Goal: Transaction & Acquisition: Purchase product/service

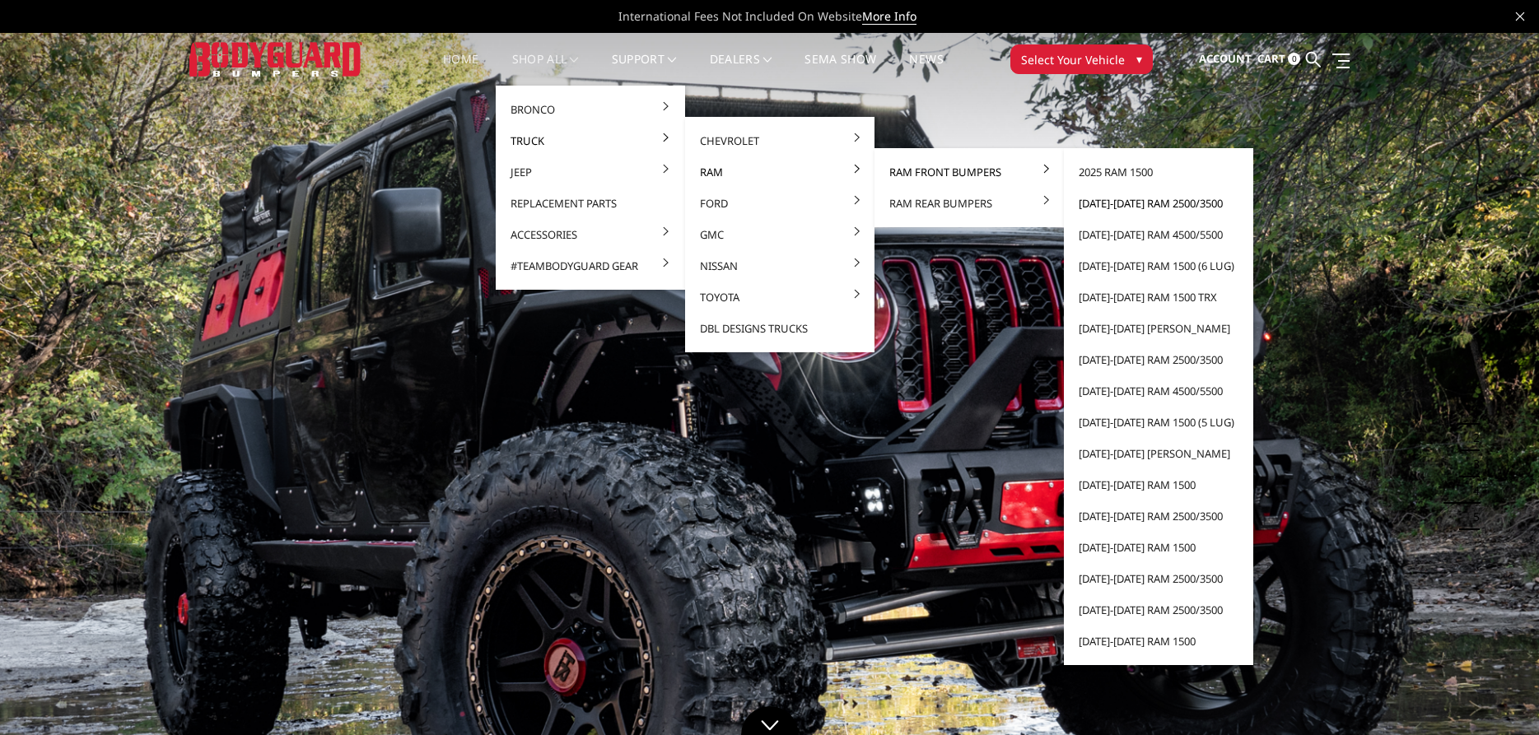
click at [1131, 204] on link "[DATE]-[DATE] Ram 2500/3500" at bounding box center [1158, 203] width 176 height 31
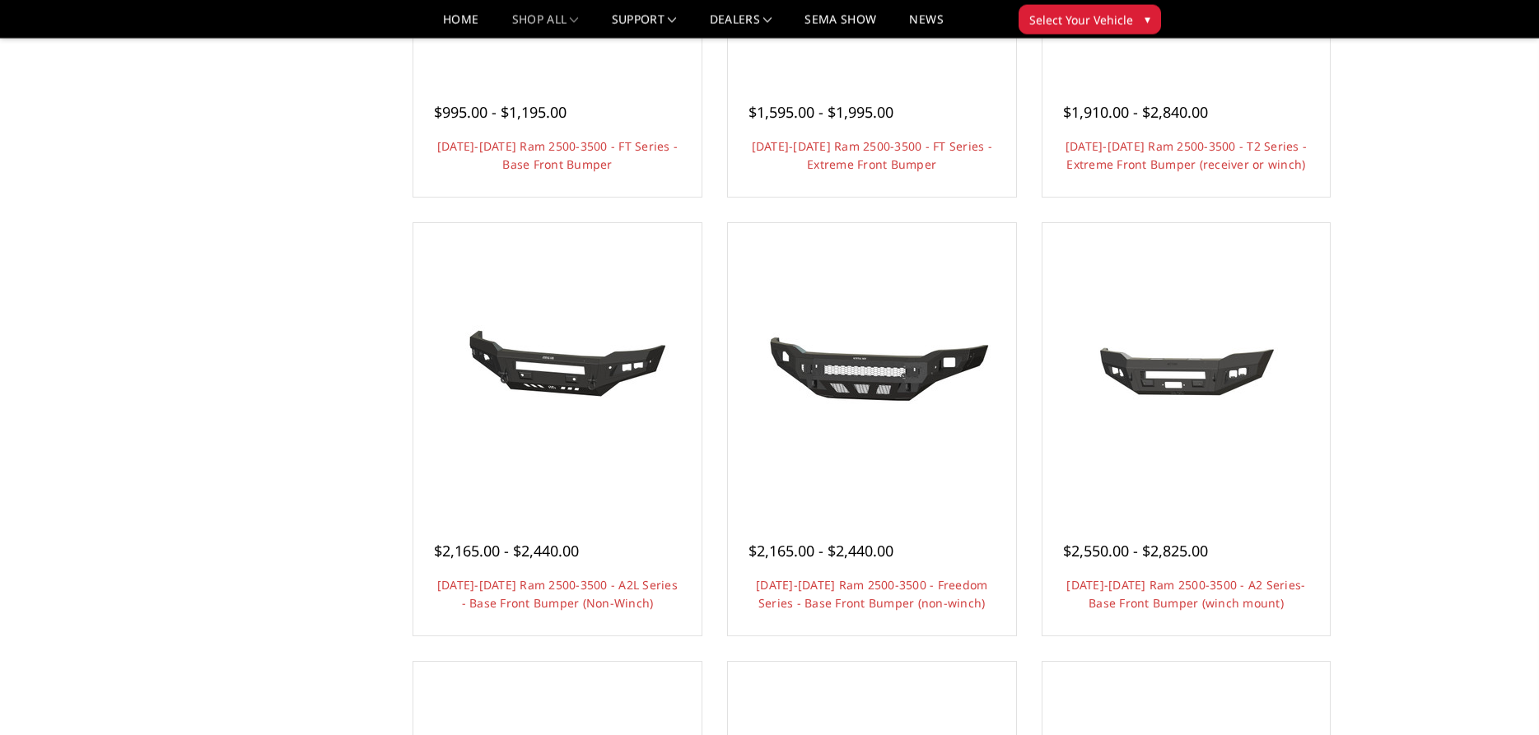
scroll to position [420, 0]
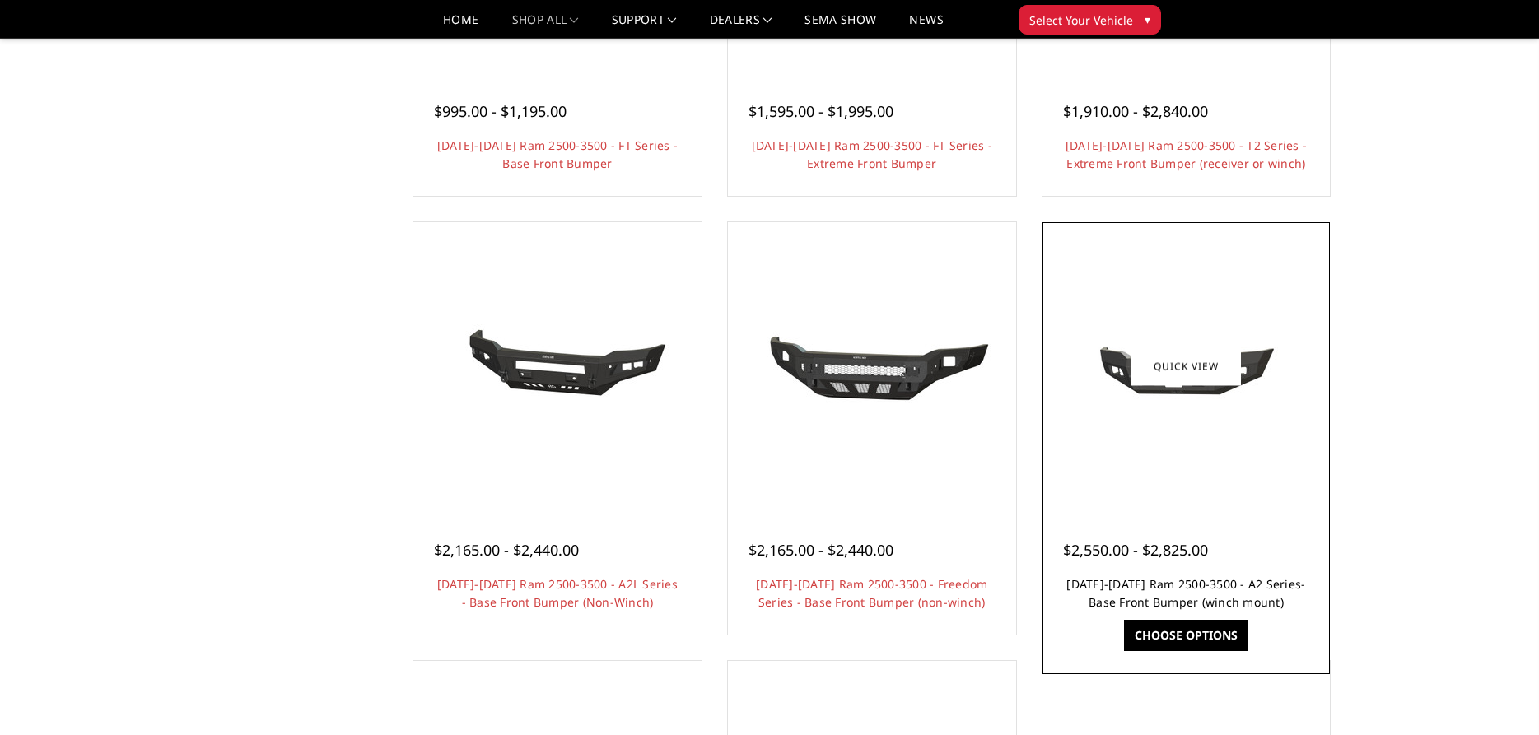
click at [1167, 599] on link "[DATE]-[DATE] Ram 2500-3500 - A2 Series- Base Front Bumper (winch mount)" at bounding box center [1185, 593] width 239 height 34
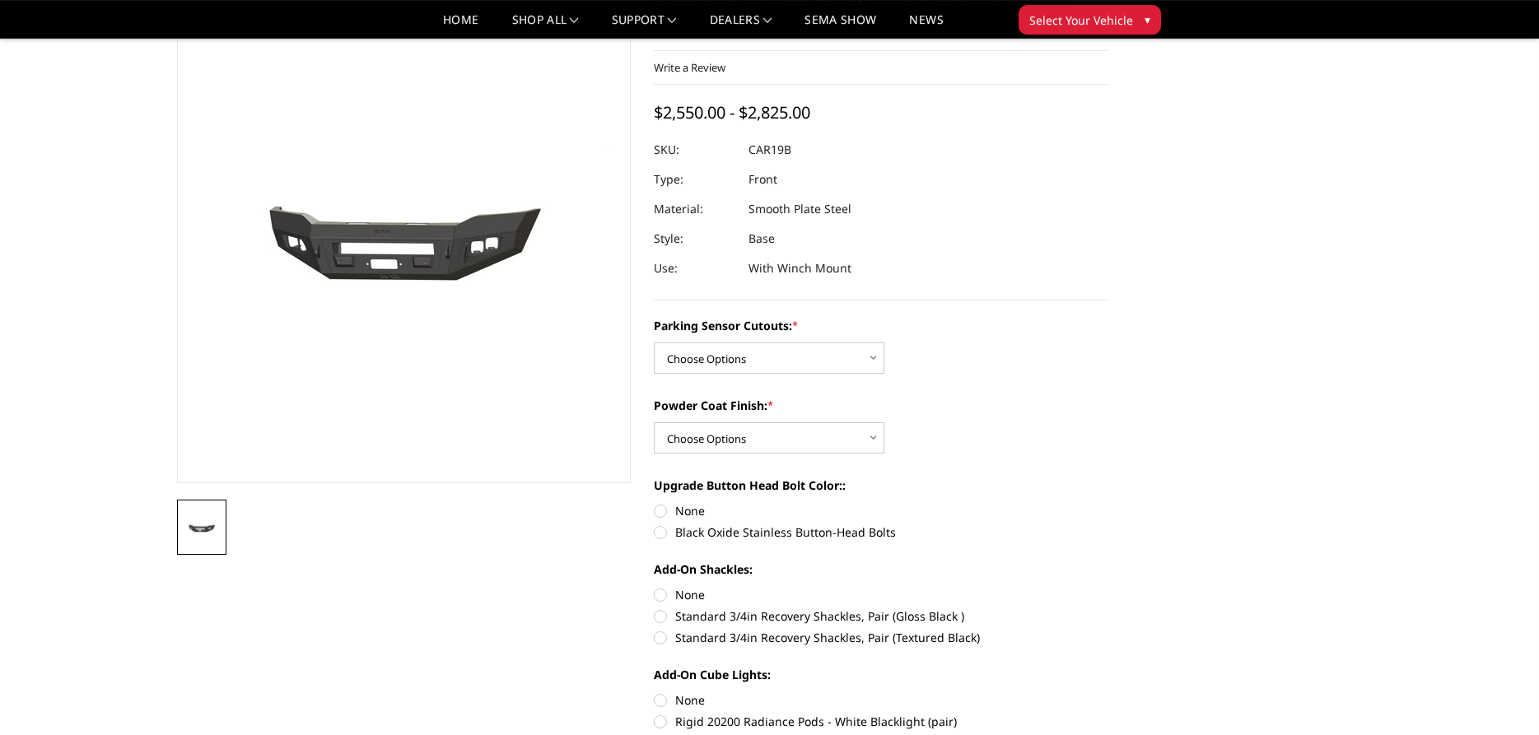
scroll to position [84, 0]
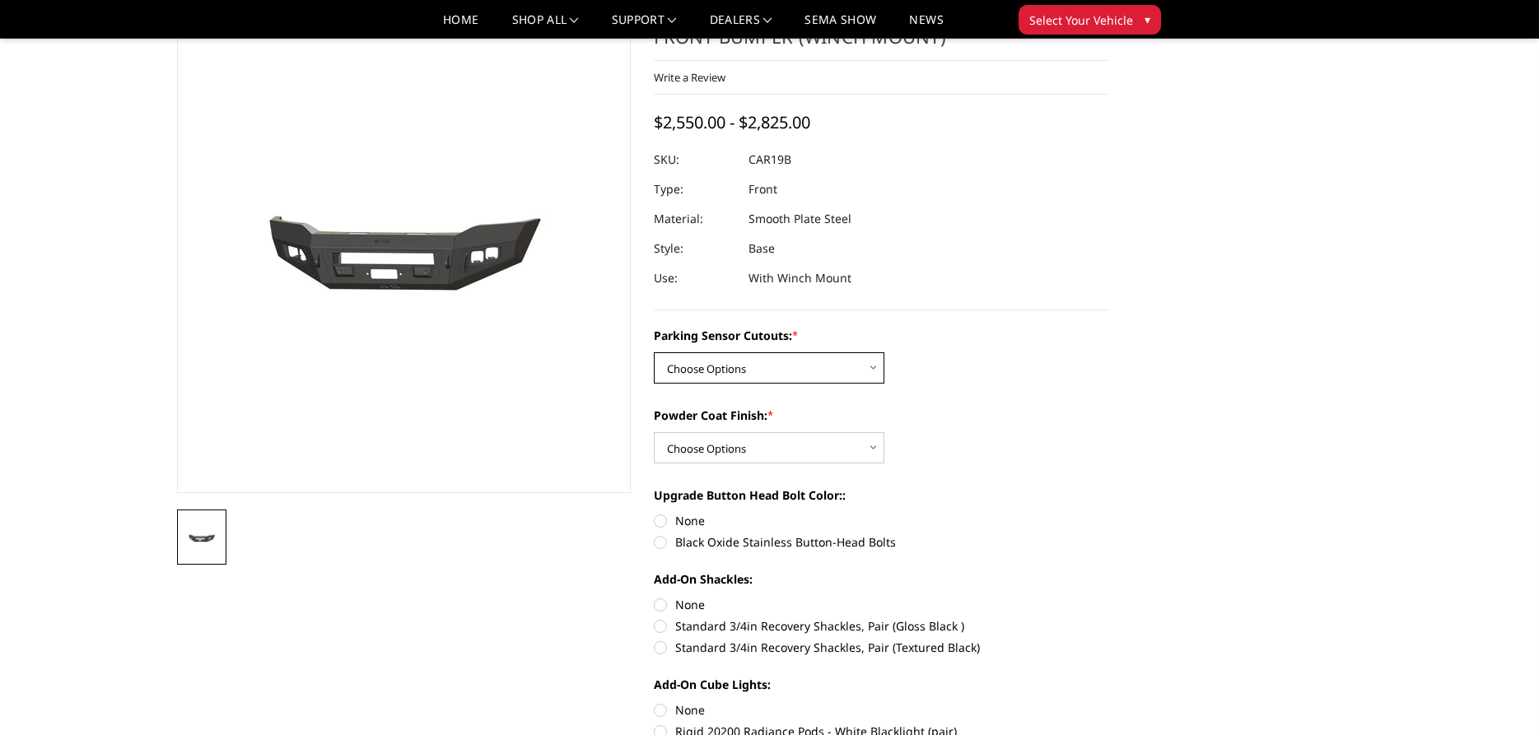
click at [654, 352] on select "Choose Options No - Without Parking Sensor Cutouts Yes - With Parking Sensor Cu…" at bounding box center [769, 367] width 231 height 31
select select "2015"
click option "Yes - With Parking Sensor Cutouts" at bounding box center [0, 0] width 0 height 0
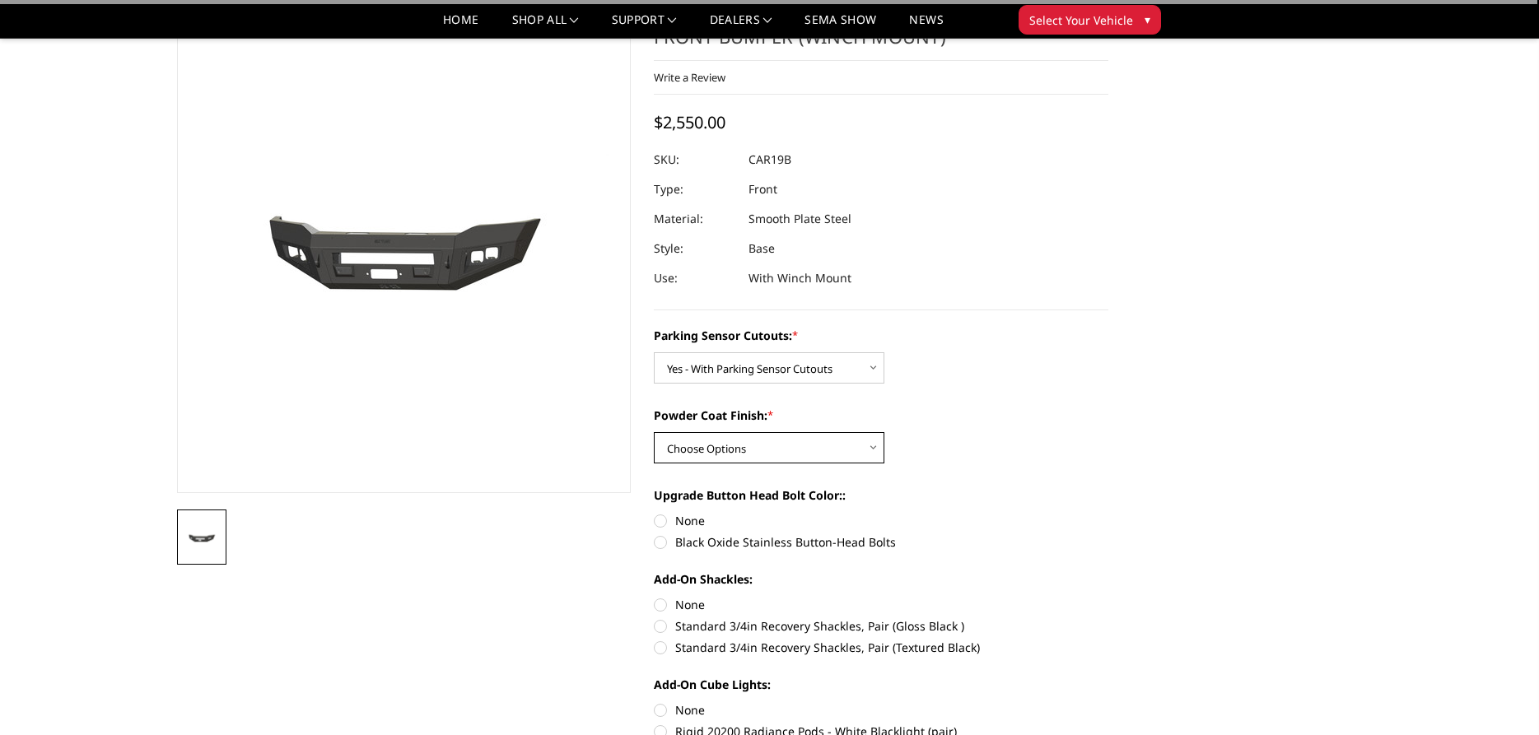
click at [654, 432] on select "Choose Options Bare Metal Textured Black Powder Coat" at bounding box center [769, 447] width 231 height 31
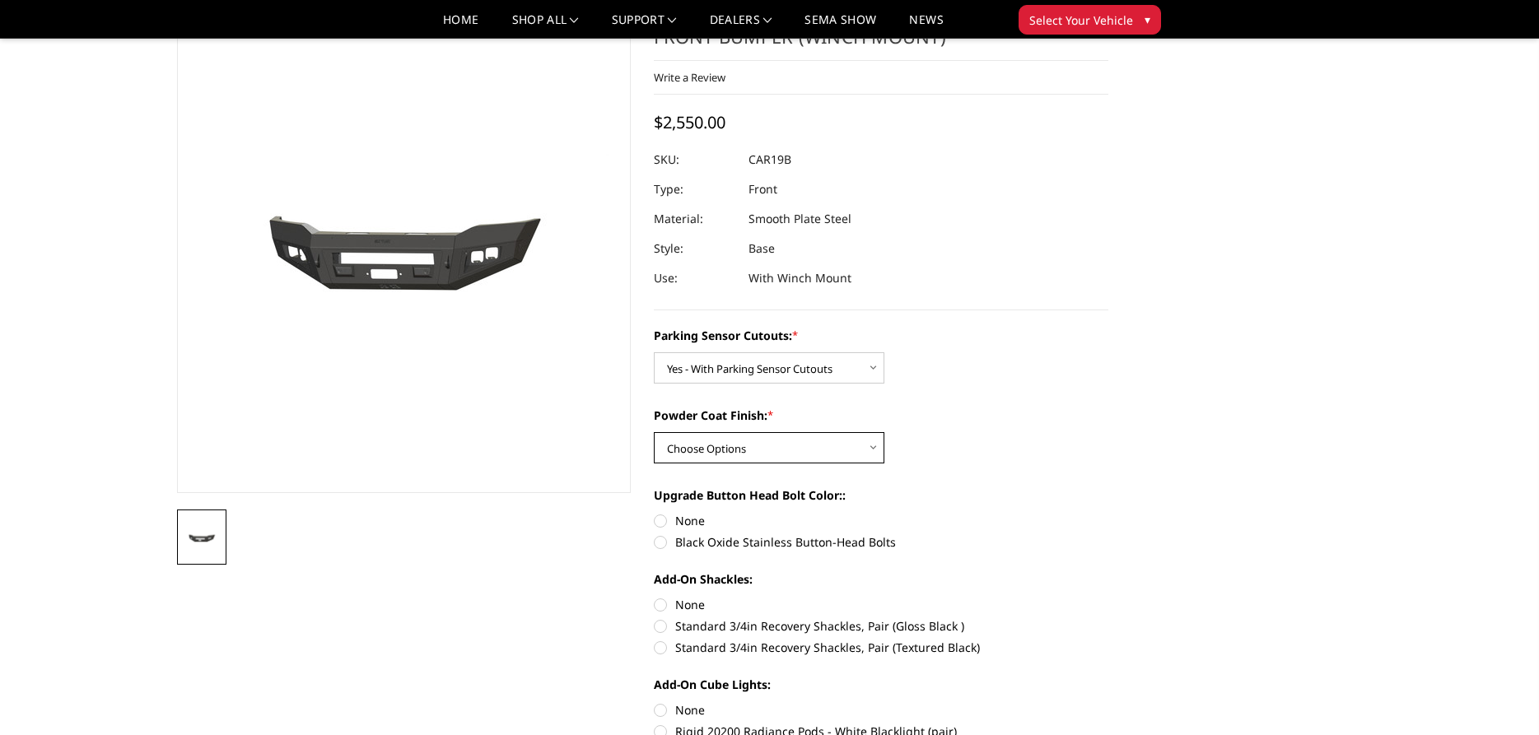
select select "2016"
click option "Bare Metal" at bounding box center [0, 0] width 0 height 0
click at [659, 544] on label "Black Oxide Stainless Button-Head Bolts" at bounding box center [881, 542] width 454 height 17
click at [1108, 513] on input "Black Oxide Stainless Button-Head Bolts" at bounding box center [1108, 512] width 1 height 1
radio input "true"
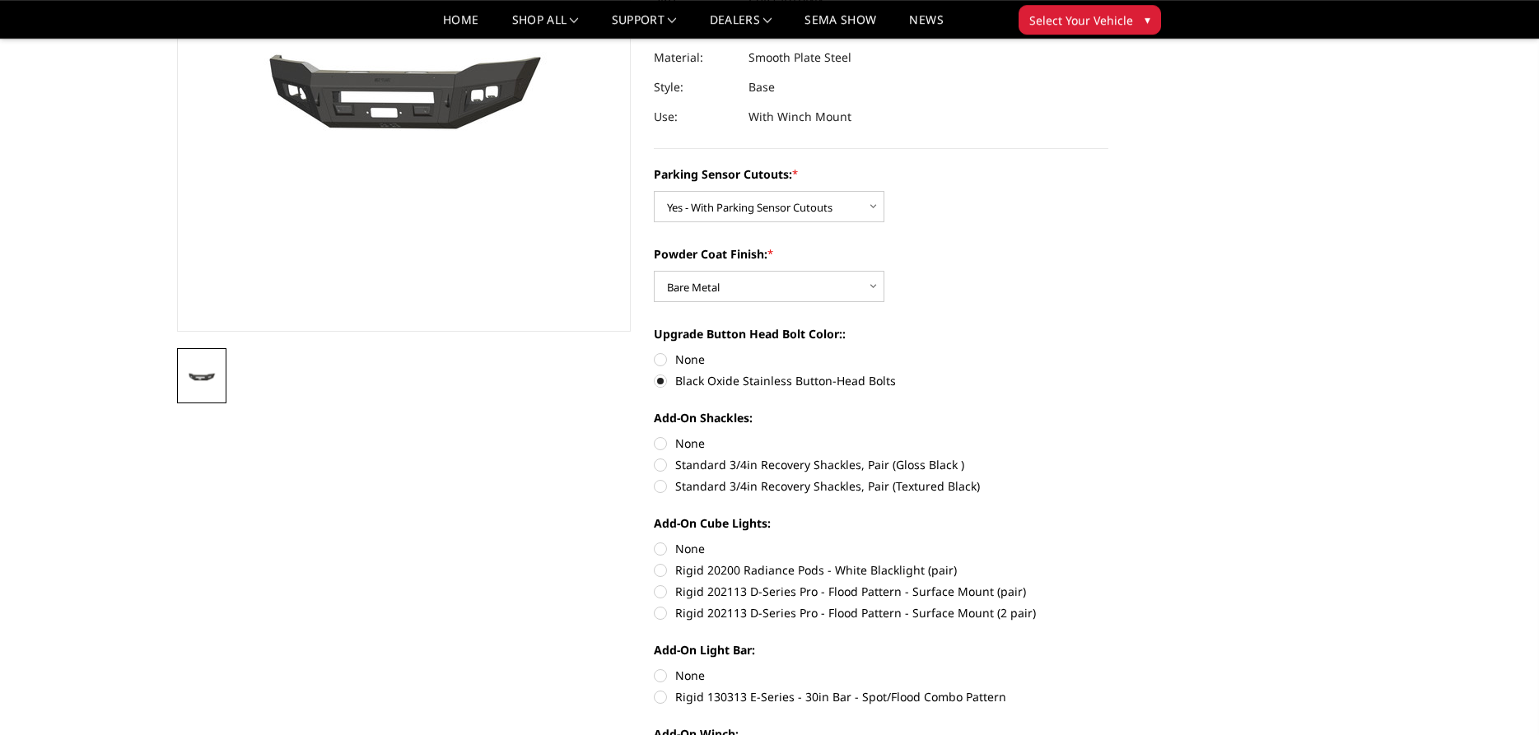
scroll to position [252, 0]
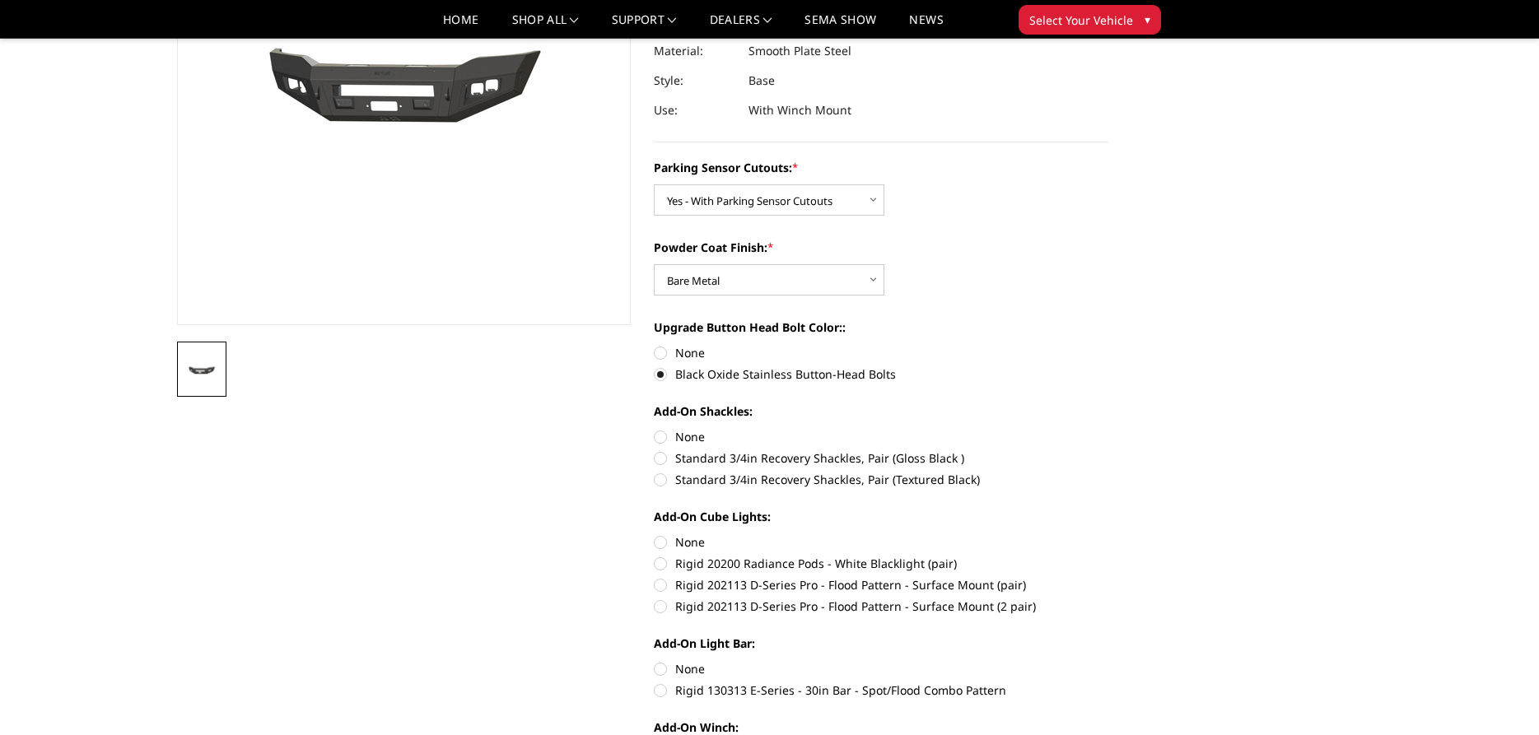
click at [657, 436] on label "None" at bounding box center [881, 436] width 454 height 17
click at [655, 429] on input "None" at bounding box center [654, 428] width 1 height 1
radio input "true"
click at [660, 605] on label "Rigid 202113 D-Series Pro - Flood Pattern - Surface Mount (2 pair)" at bounding box center [881, 606] width 454 height 17
click at [1108, 577] on input "Rigid 202113 D-Series Pro - Flood Pattern - Surface Mount (2 pair)" at bounding box center [1108, 576] width 1 height 1
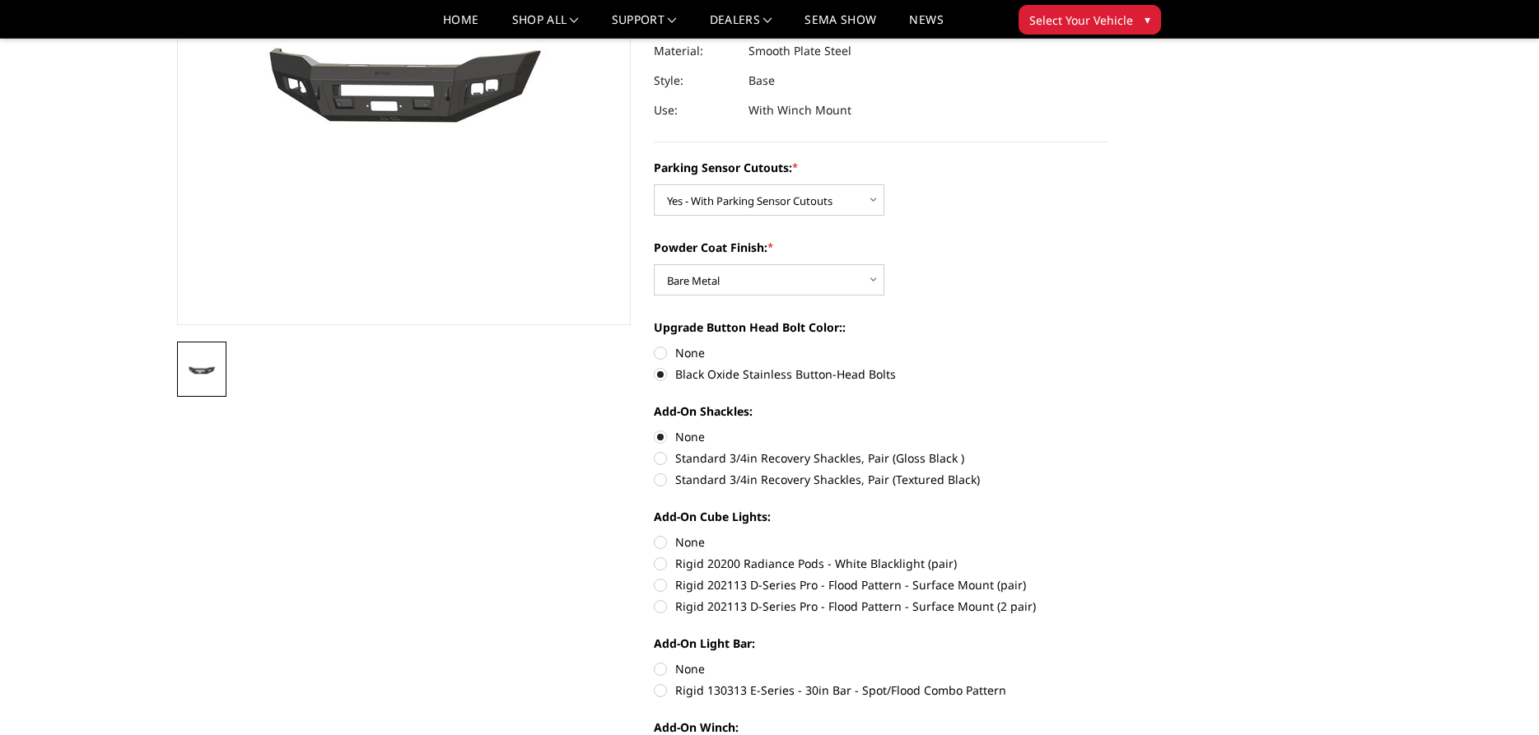
radio input "true"
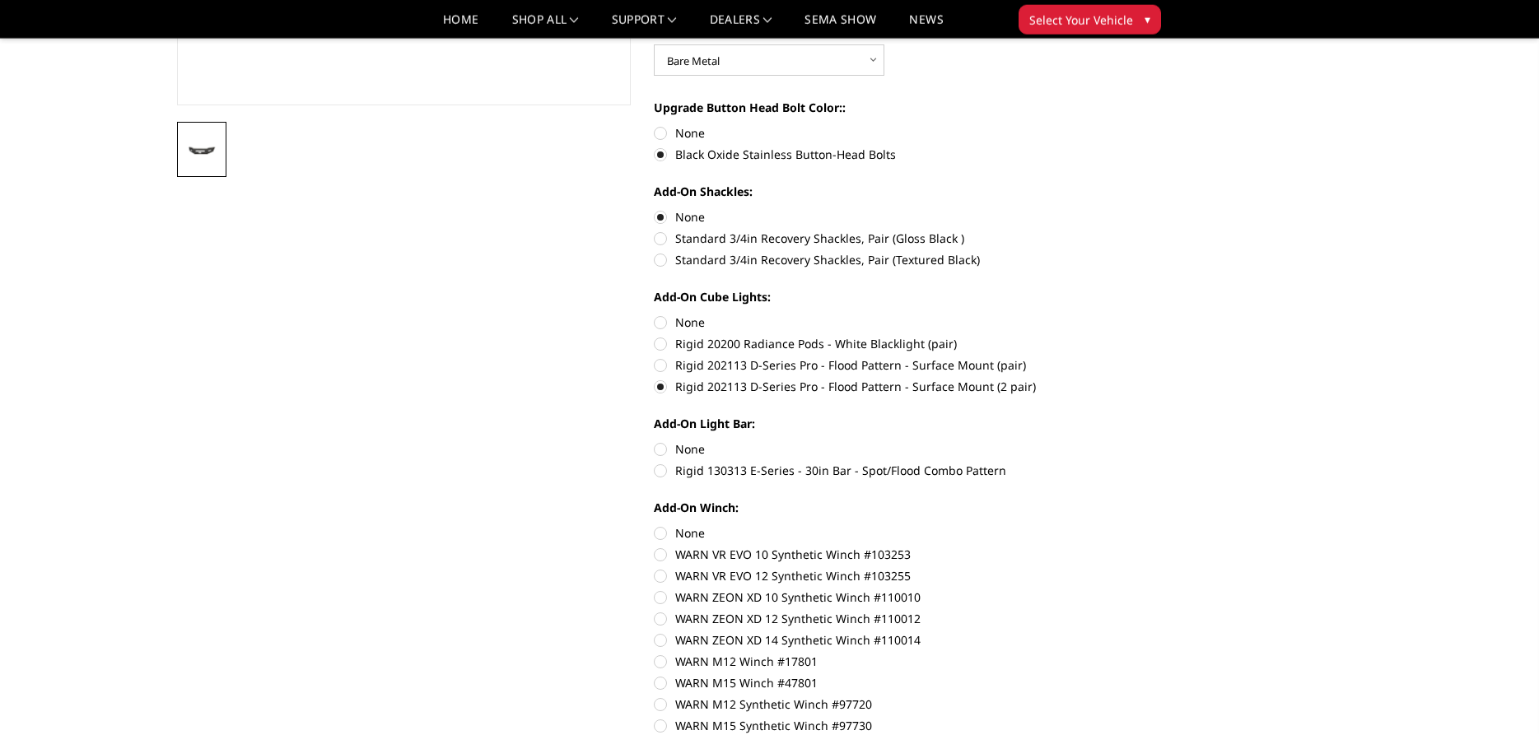
scroll to position [504, 0]
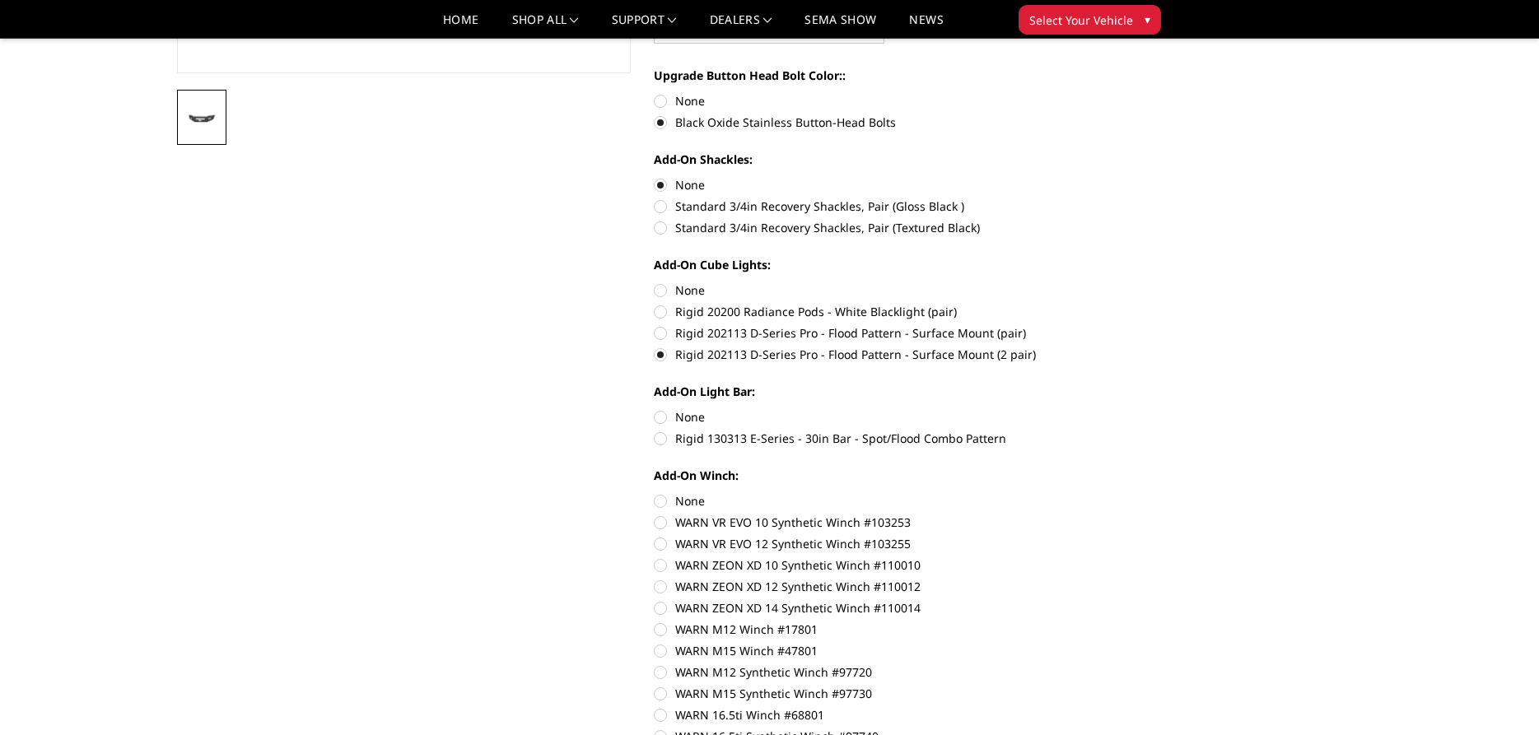
click at [659, 420] on label "None" at bounding box center [881, 416] width 454 height 17
click at [655, 409] on input "None" at bounding box center [654, 408] width 1 height 1
radio input "true"
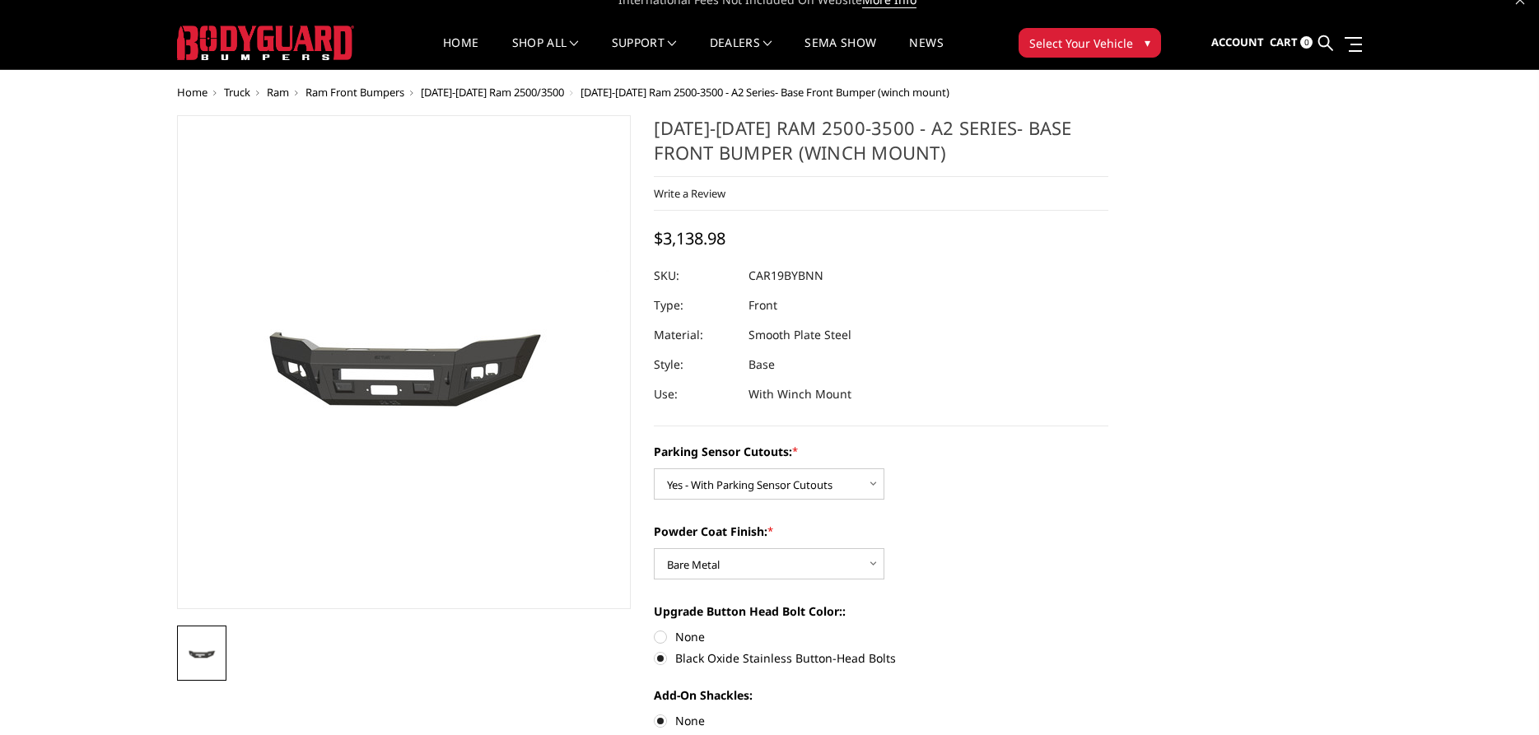
scroll to position [0, 0]
